Goal: Task Accomplishment & Management: Manage account settings

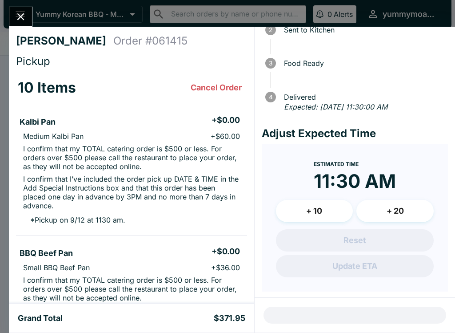
click at [16, 12] on icon "Close" at bounding box center [21, 17] width 12 height 12
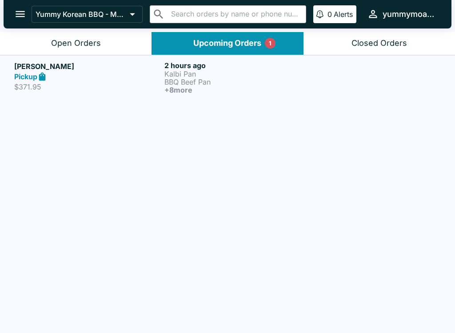
click at [237, 37] on button "Upcoming Orders 1" at bounding box center [228, 43] width 152 height 23
click at [254, 48] on button "Upcoming Orders 1" at bounding box center [228, 43] width 152 height 23
click at [179, 78] on p "BBQ Beef Pan" at bounding box center [238, 82] width 147 height 8
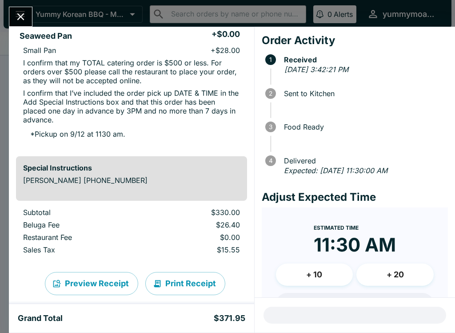
click at [20, 18] on icon "Close" at bounding box center [20, 16] width 7 height 7
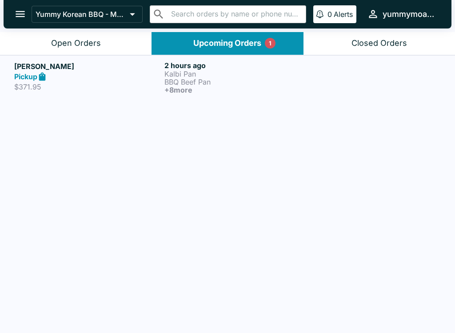
click at [407, 12] on div "yummymoanalua" at bounding box center [410, 14] width 55 height 11
click at [260, 48] on div at bounding box center [227, 166] width 455 height 333
click at [84, 19] on button "Yummy Korean BBQ - Moanalua" at bounding box center [87, 14] width 111 height 17
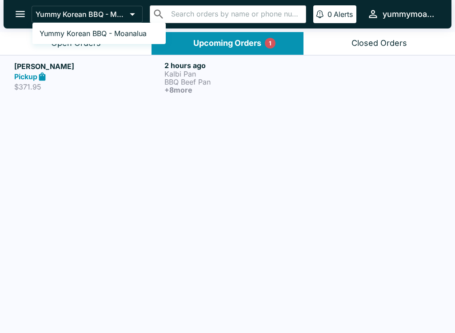
click at [47, 80] on div at bounding box center [227, 166] width 455 height 333
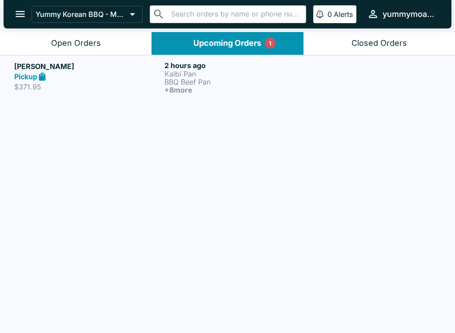
click at [193, 72] on p "Kalbi Pan" at bounding box center [238, 74] width 147 height 8
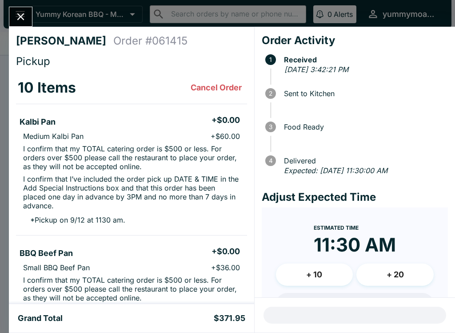
click at [405, 16] on div "[PERSON_NAME] Order # 061415 Pickup 10 Items Cancel Order Kalbi Pan + $0.00 Med…" at bounding box center [227, 166] width 455 height 333
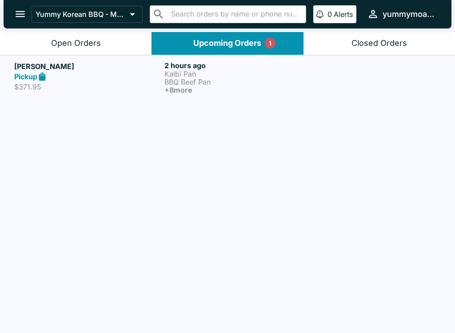
click at [83, 46] on div "Open Orders" at bounding box center [76, 43] width 50 height 10
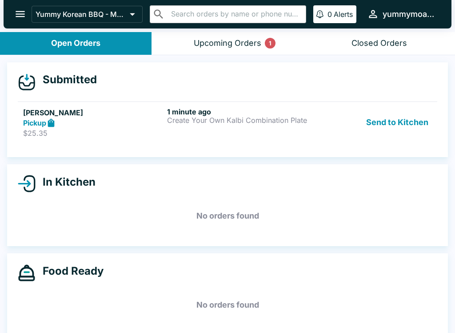
click at [207, 111] on h6 "1 minute ago" at bounding box center [237, 111] width 141 height 9
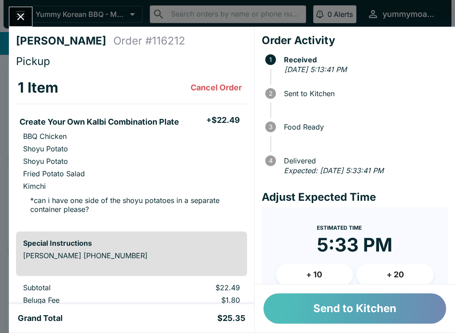
click at [350, 307] on button "Send to Kitchen" at bounding box center [355, 308] width 183 height 30
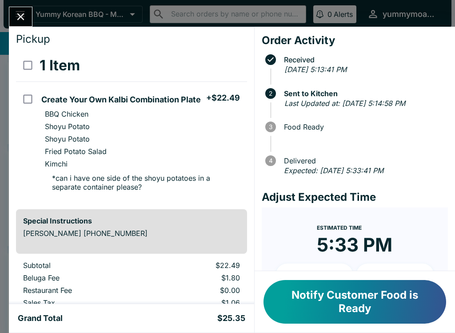
scroll to position [3, 0]
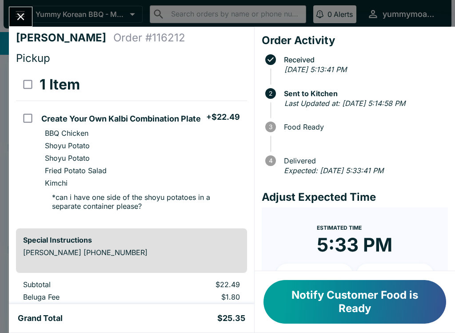
click at [363, 297] on button "Notify Customer Food is Ready" at bounding box center [355, 302] width 183 height 44
